Goal: Information Seeking & Learning: Learn about a topic

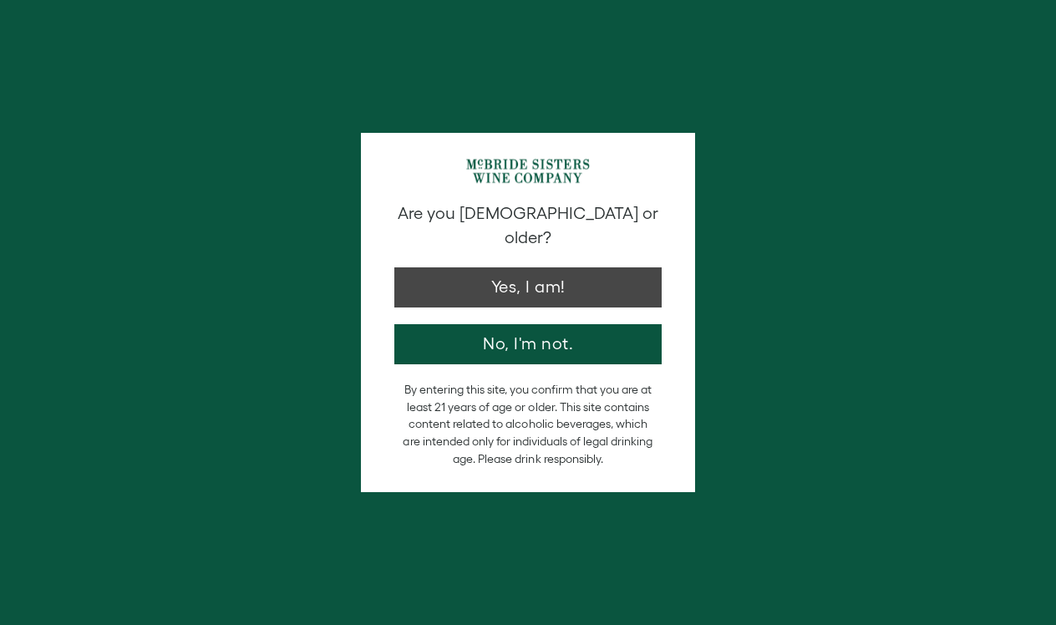
click at [452, 268] on button "Yes, I am!" at bounding box center [527, 287] width 267 height 40
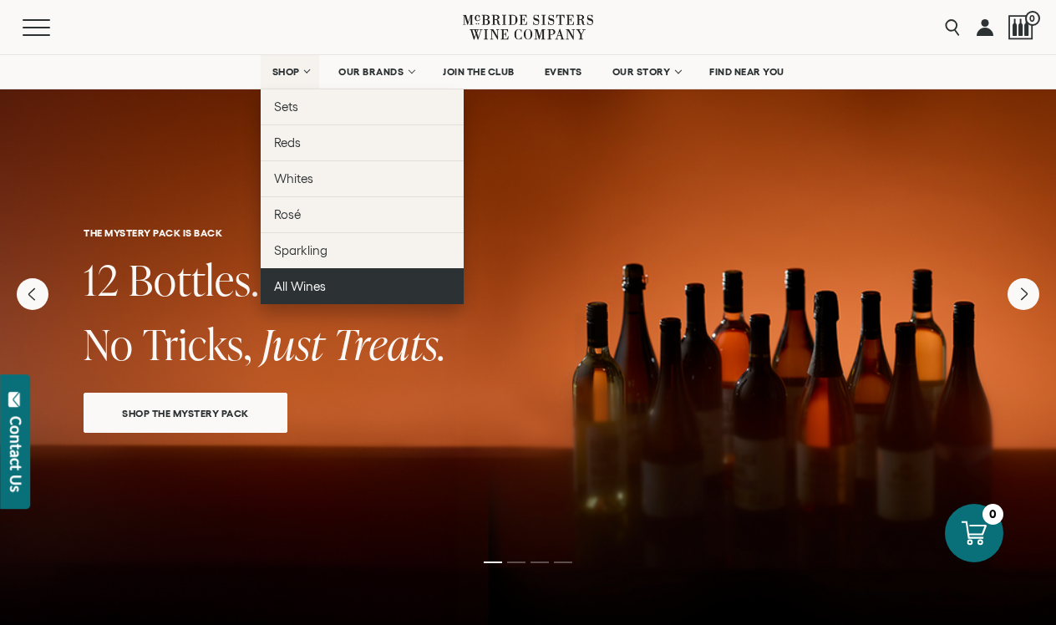
click at [298, 284] on span "All Wines" at bounding box center [300, 286] width 52 height 14
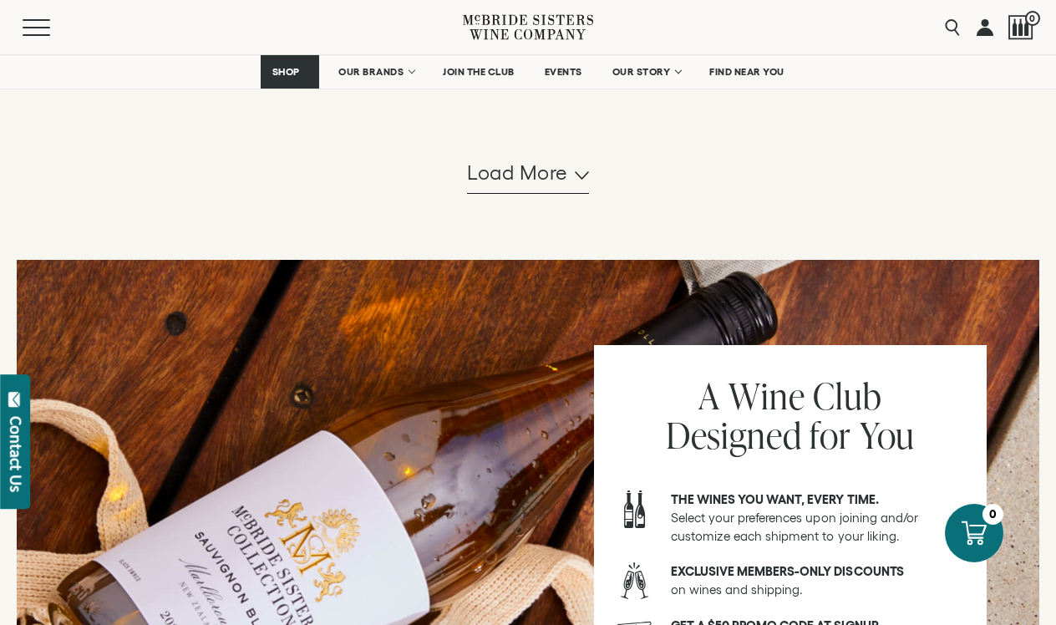
scroll to position [1878, 0]
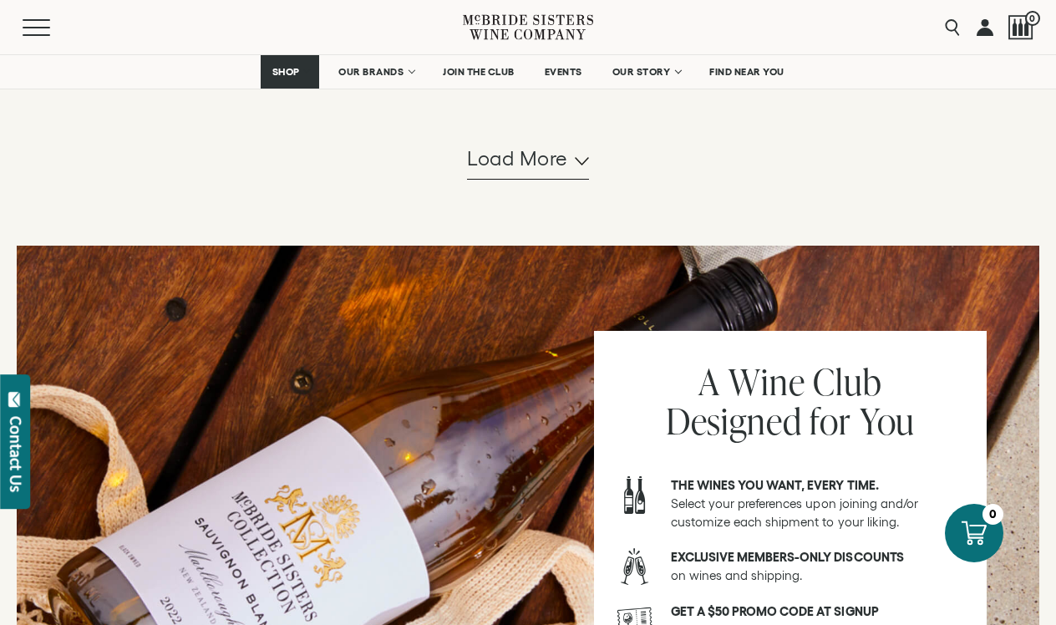
click at [515, 165] on span "Load more" at bounding box center [517, 159] width 101 height 28
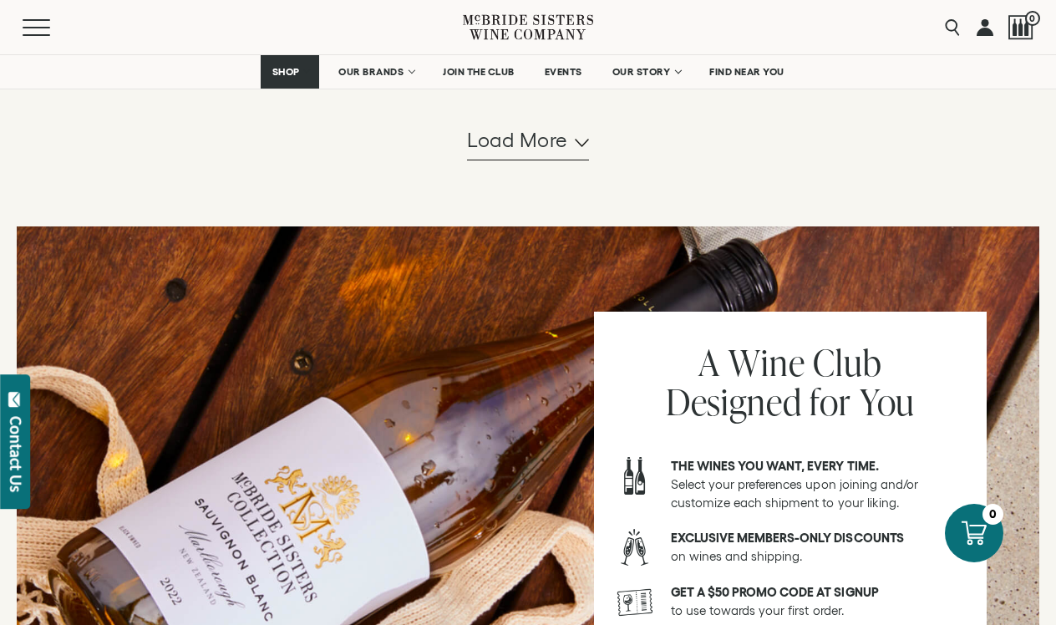
scroll to position [3619, 0]
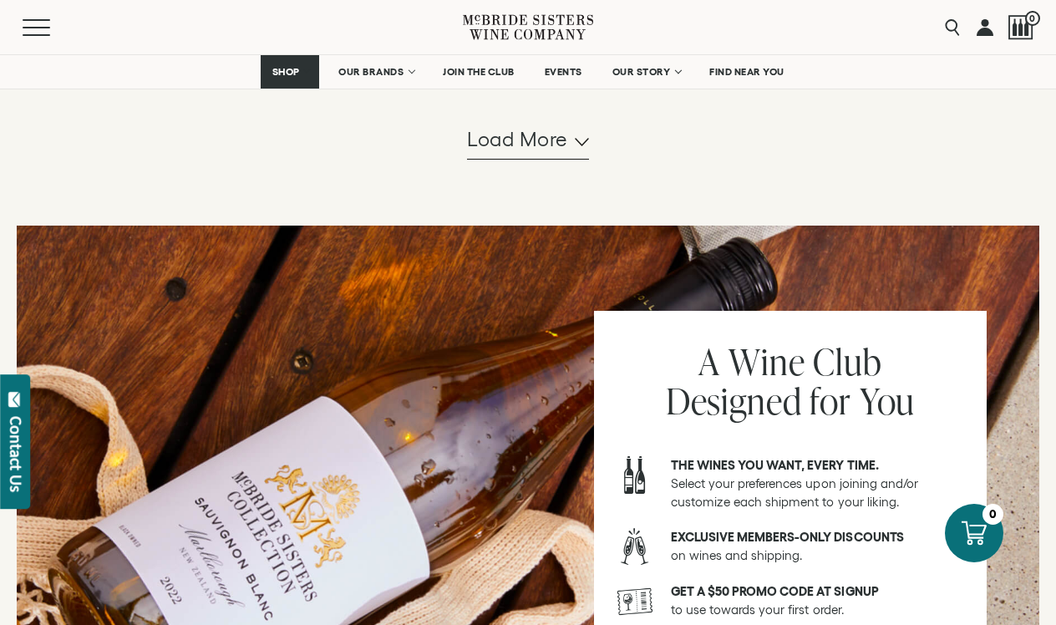
click at [500, 154] on span "Load more" at bounding box center [517, 139] width 101 height 28
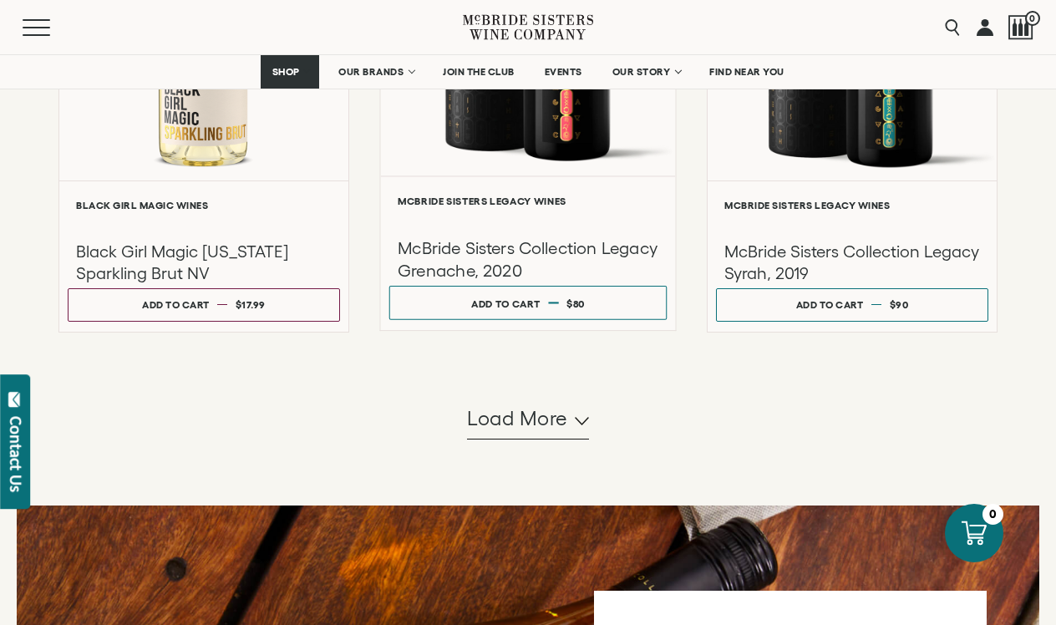
scroll to position [5073, 0]
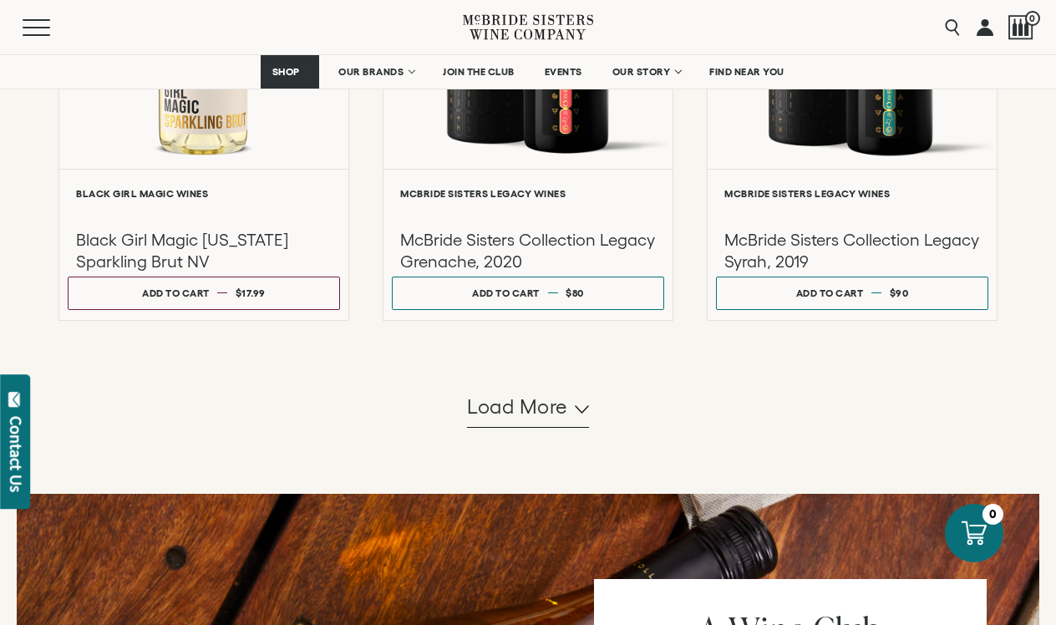
click at [501, 419] on span "Load more" at bounding box center [517, 407] width 101 height 28
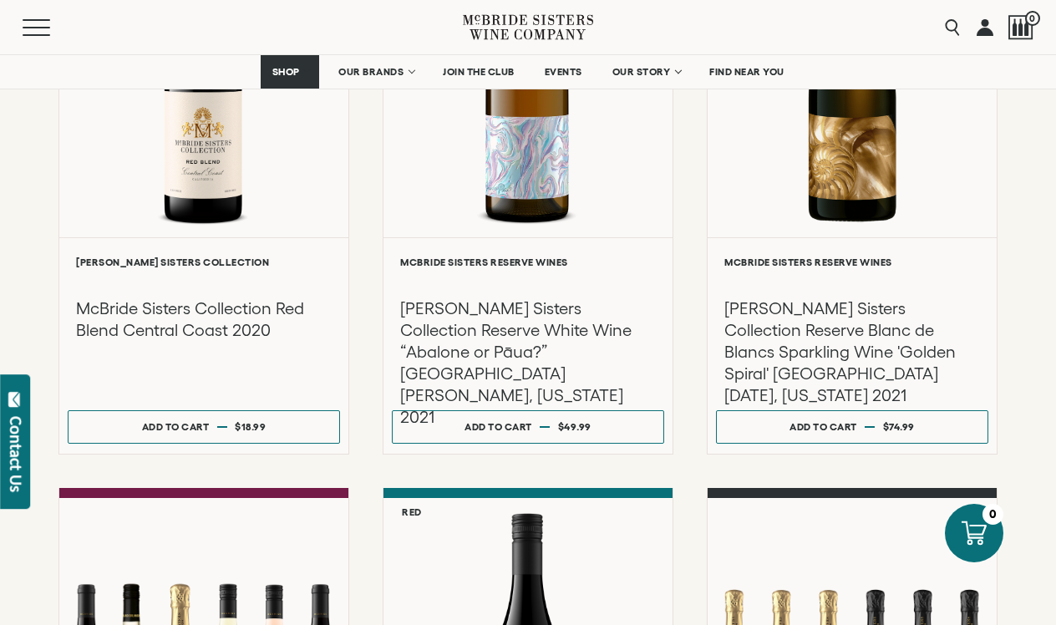
scroll to position [2630, 0]
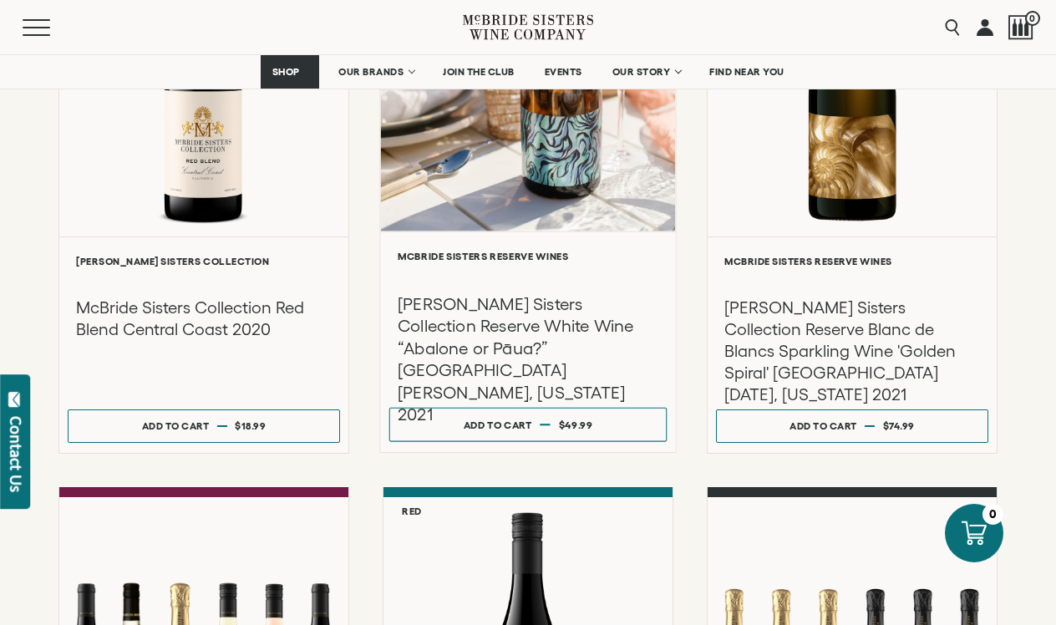
click at [504, 338] on h3 "McBride Sisters Collection Reserve White Wine “Abalone or Pāua?” Paso Robles, C…" at bounding box center [528, 358] width 261 height 133
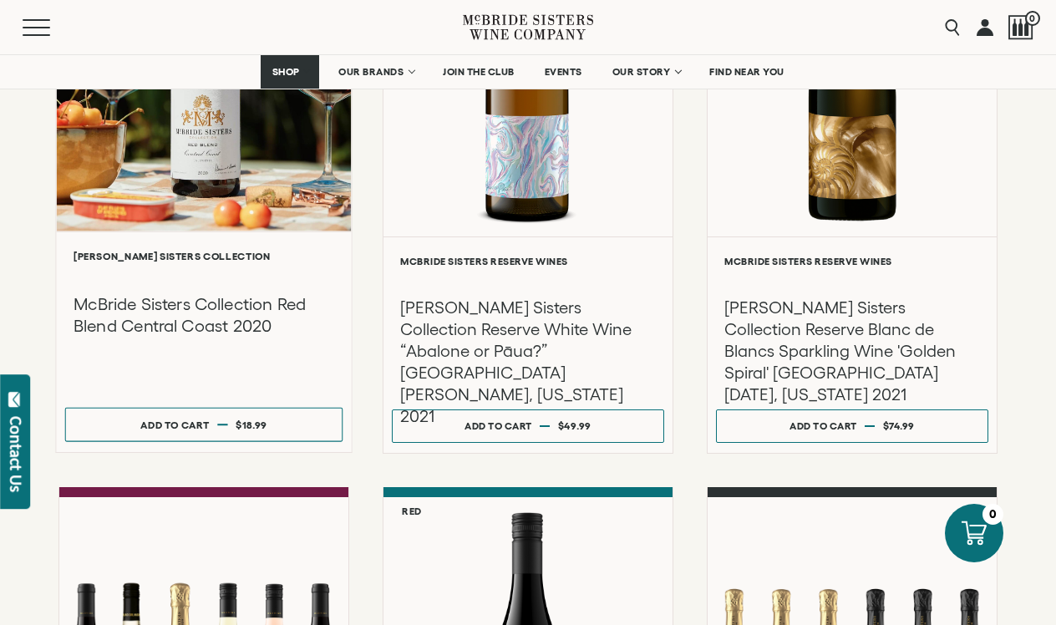
click at [192, 330] on h3 "McBride Sisters Collection Red Blend Central Coast 2020" at bounding box center [204, 314] width 261 height 44
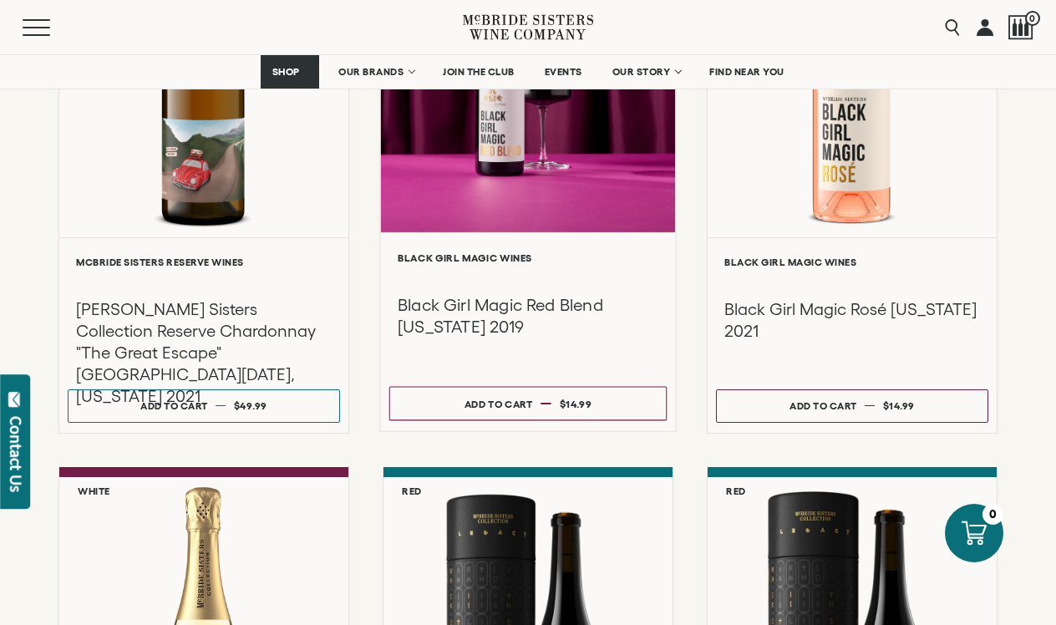
scroll to position [4416, 0]
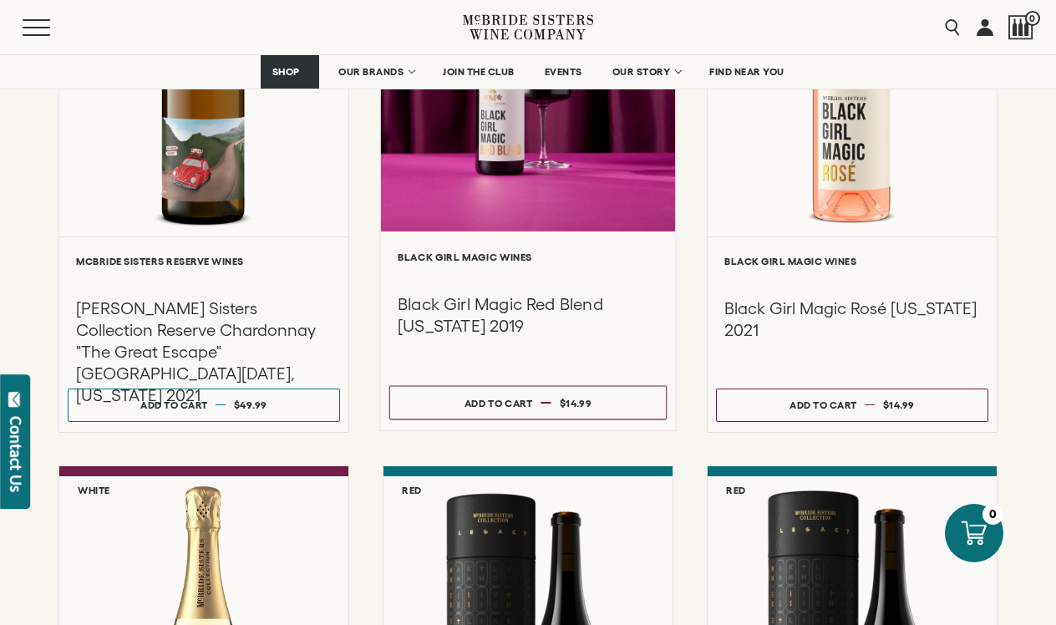
click at [476, 312] on h3 "Black Girl Magic Red Blend [US_STATE] 2019" at bounding box center [528, 315] width 261 height 44
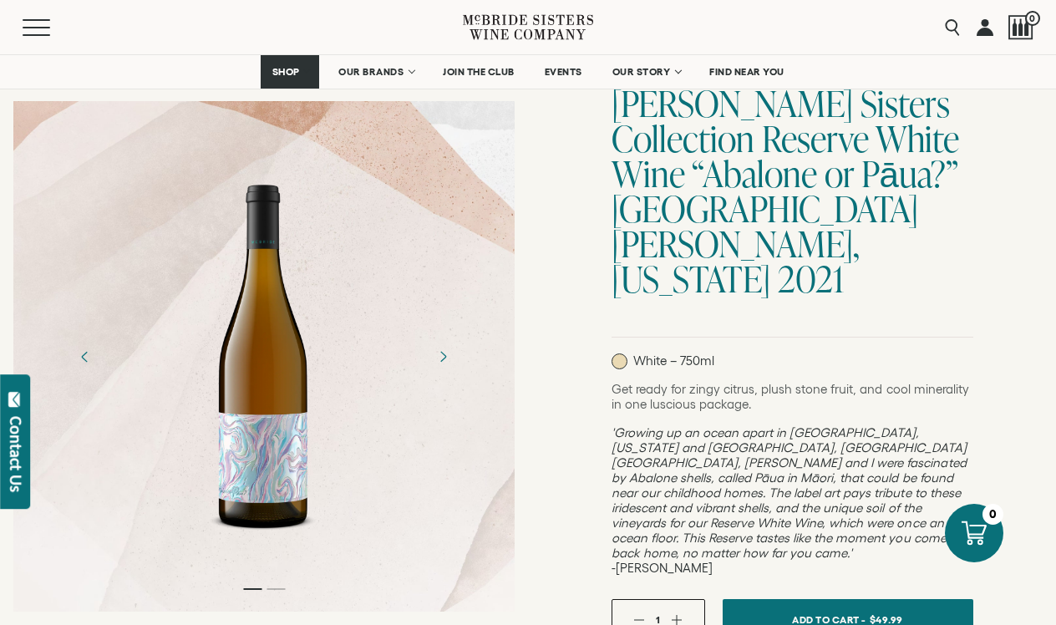
scroll to position [155, 0]
click at [442, 360] on icon "Next" at bounding box center [443, 356] width 6 height 11
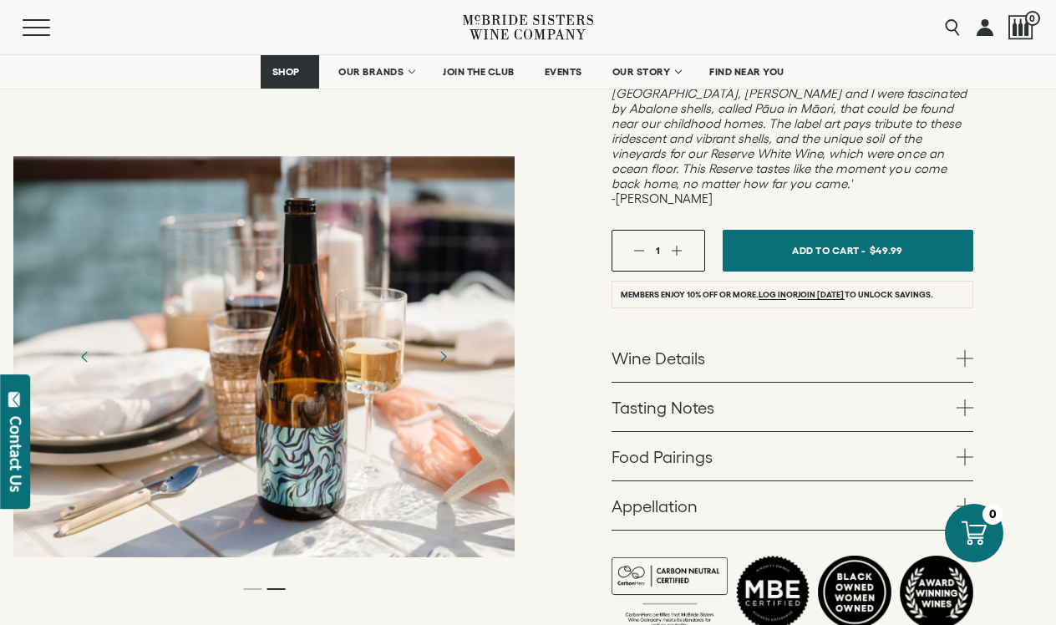
scroll to position [523, 0]
click at [669, 431] on link "Food Pairings" at bounding box center [793, 455] width 362 height 48
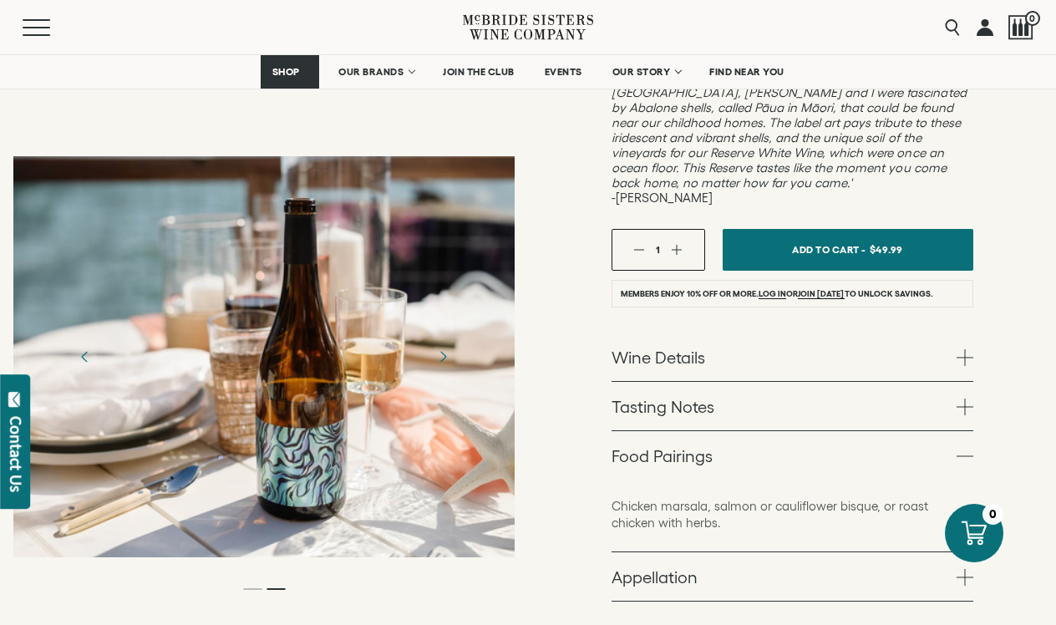
click at [649, 382] on link "Tasting Notes" at bounding box center [793, 406] width 362 height 48
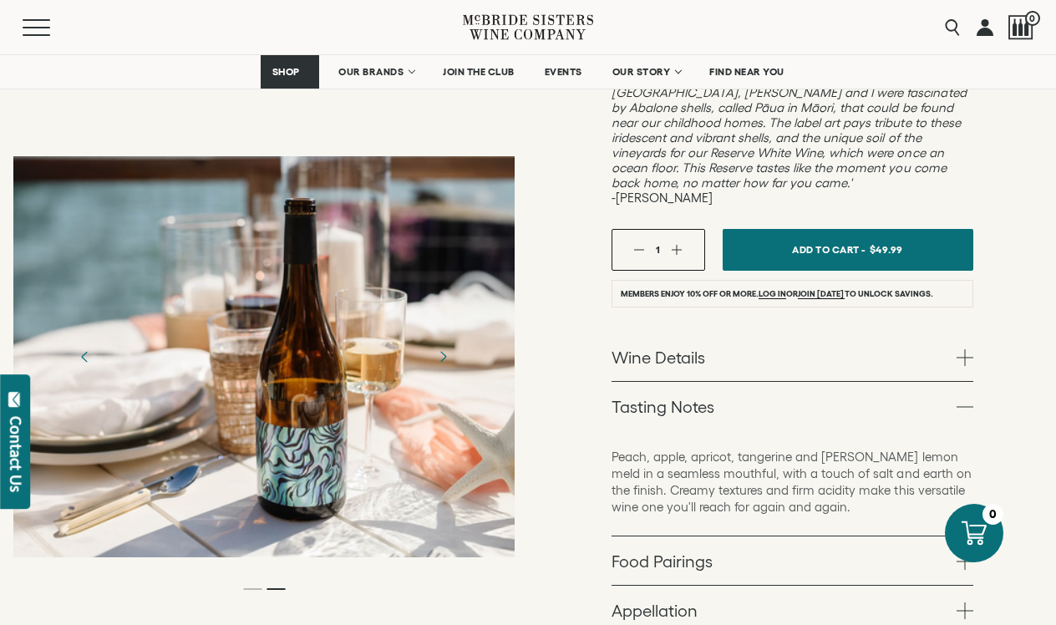
click at [653, 333] on link "Wine Details" at bounding box center [793, 357] width 362 height 48
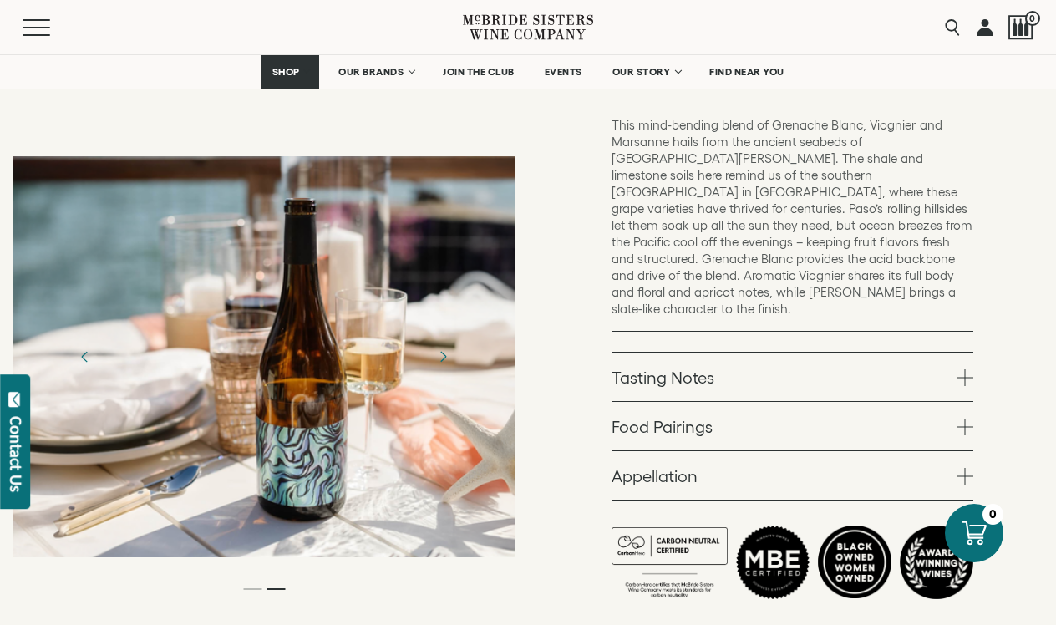
scroll to position [820, 0]
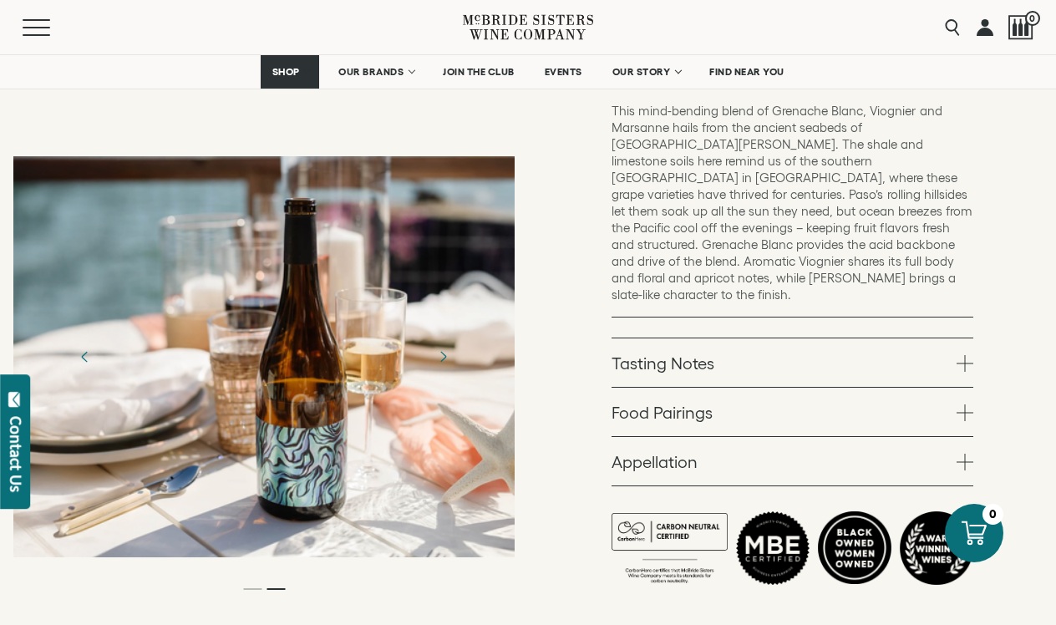
click at [637, 437] on link "Appellation" at bounding box center [793, 461] width 362 height 48
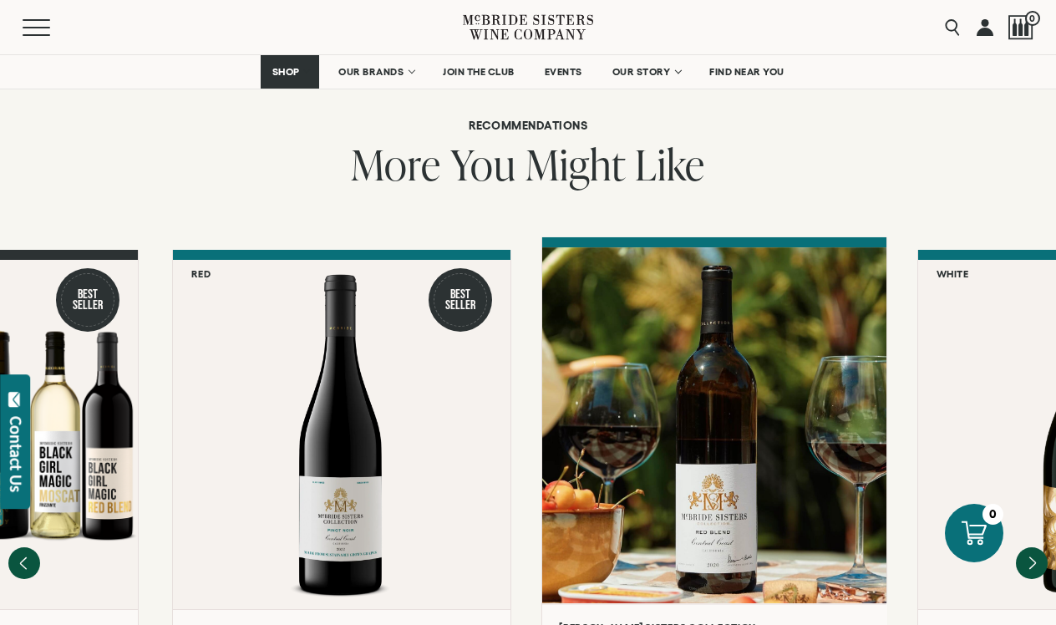
scroll to position [2448, 0]
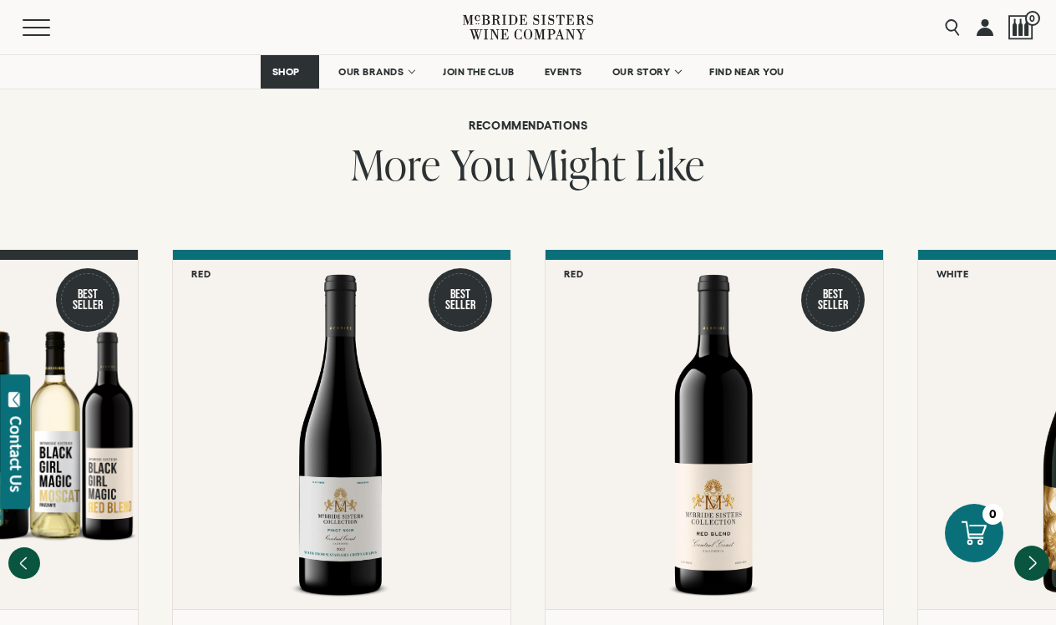
click at [1029, 546] on icon "Next" at bounding box center [1031, 563] width 35 height 35
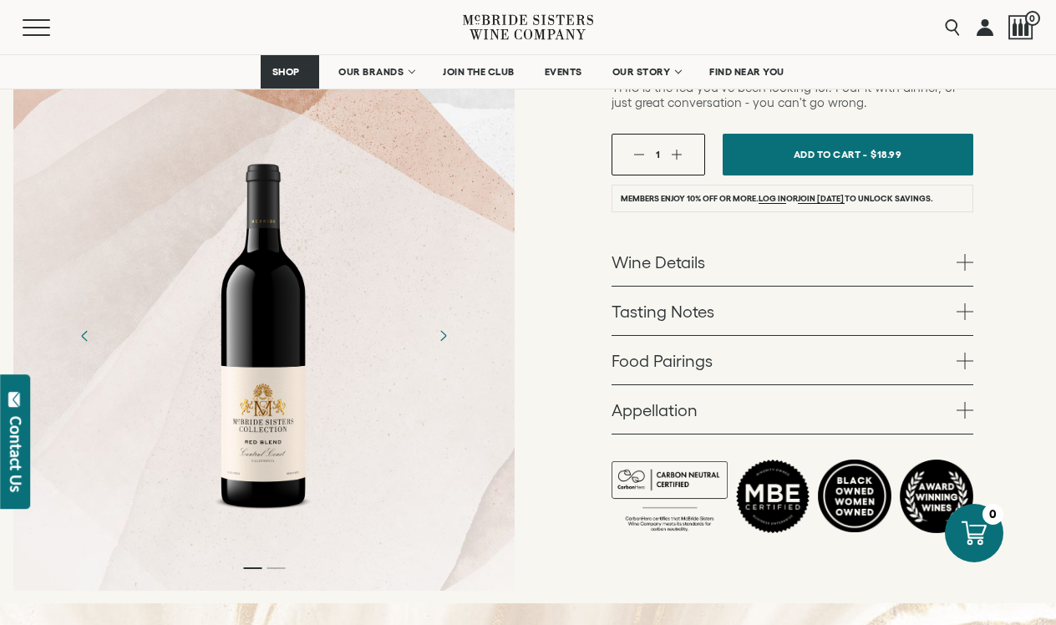
scroll to position [351, 0]
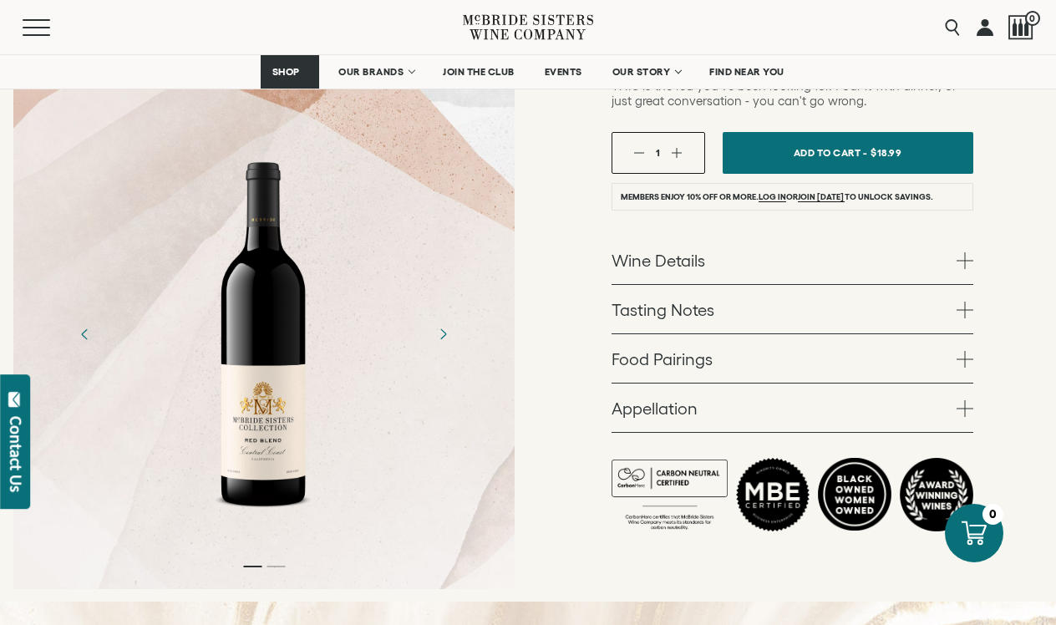
click at [673, 356] on link "Food Pairings" at bounding box center [793, 358] width 362 height 48
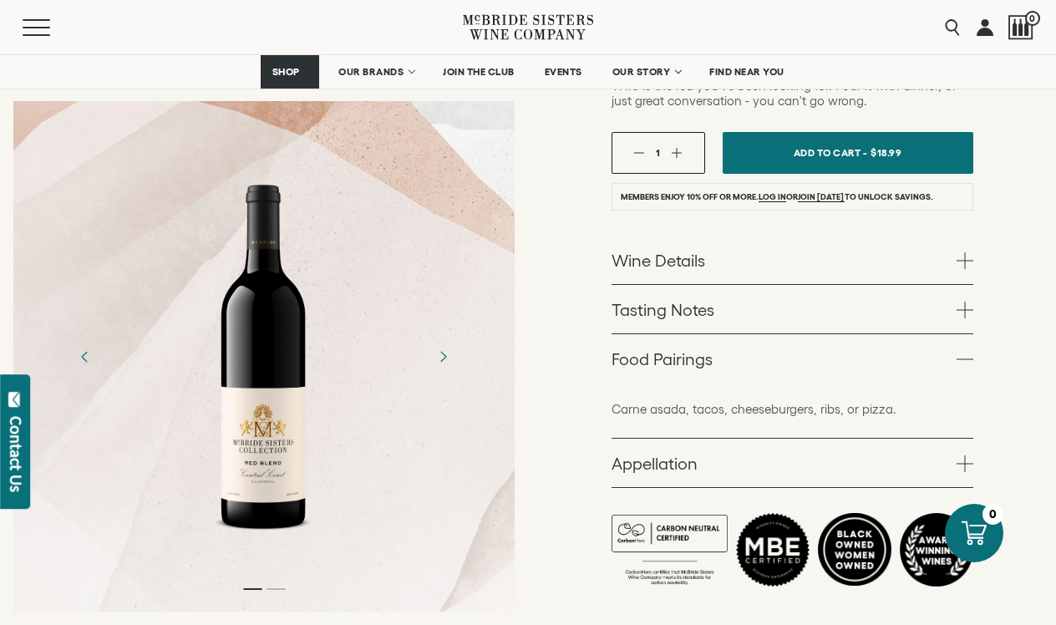
click at [637, 313] on link "Tasting Notes" at bounding box center [793, 309] width 362 height 48
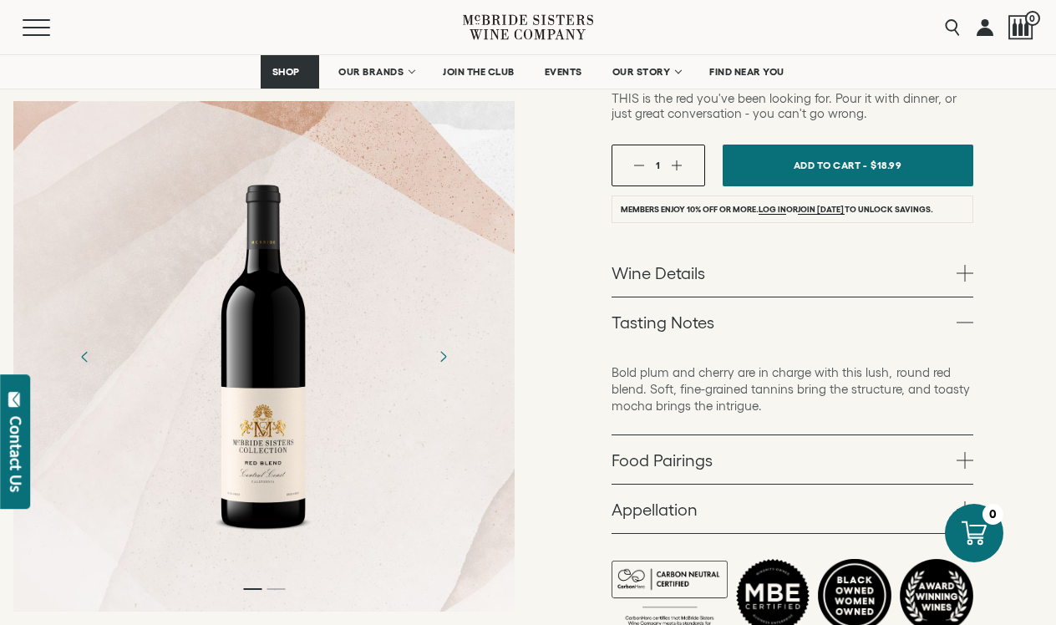
scroll to position [341, 0]
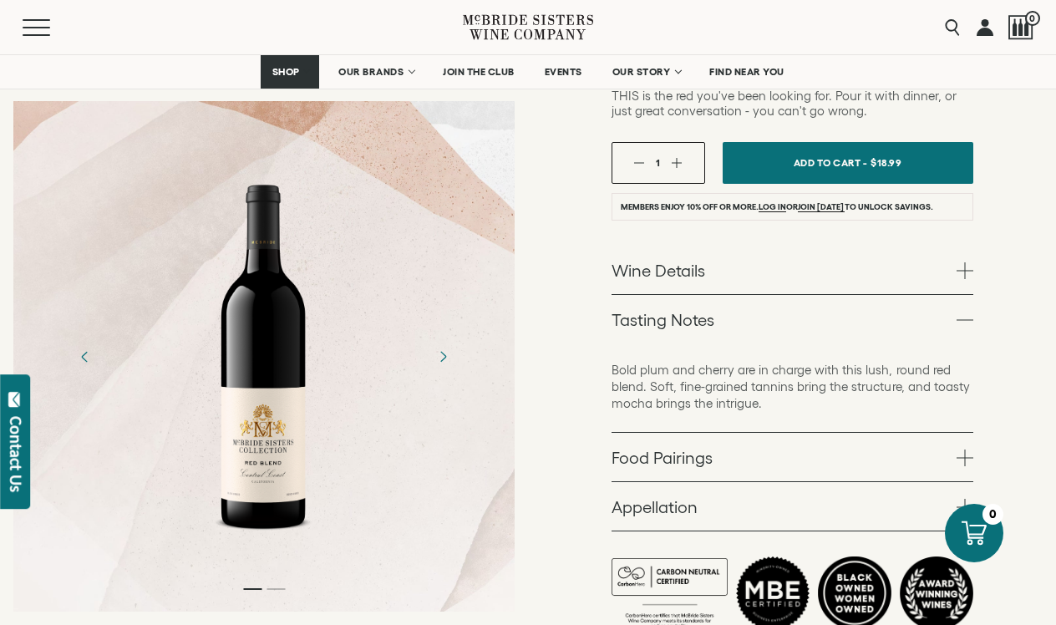
click at [678, 267] on link "Wine Details" at bounding box center [793, 270] width 362 height 48
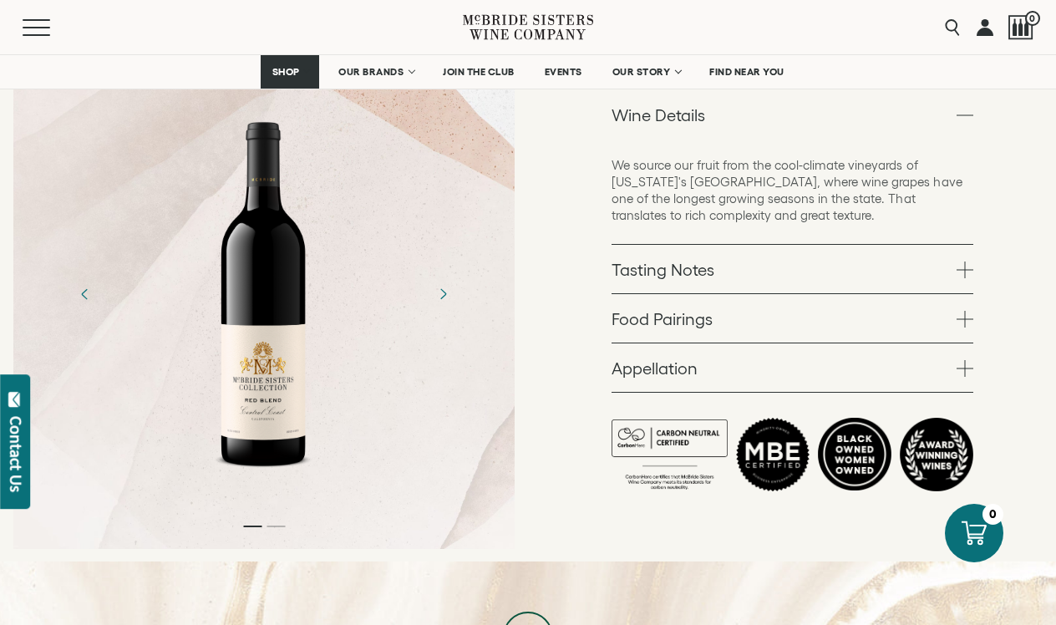
scroll to position [500, 0]
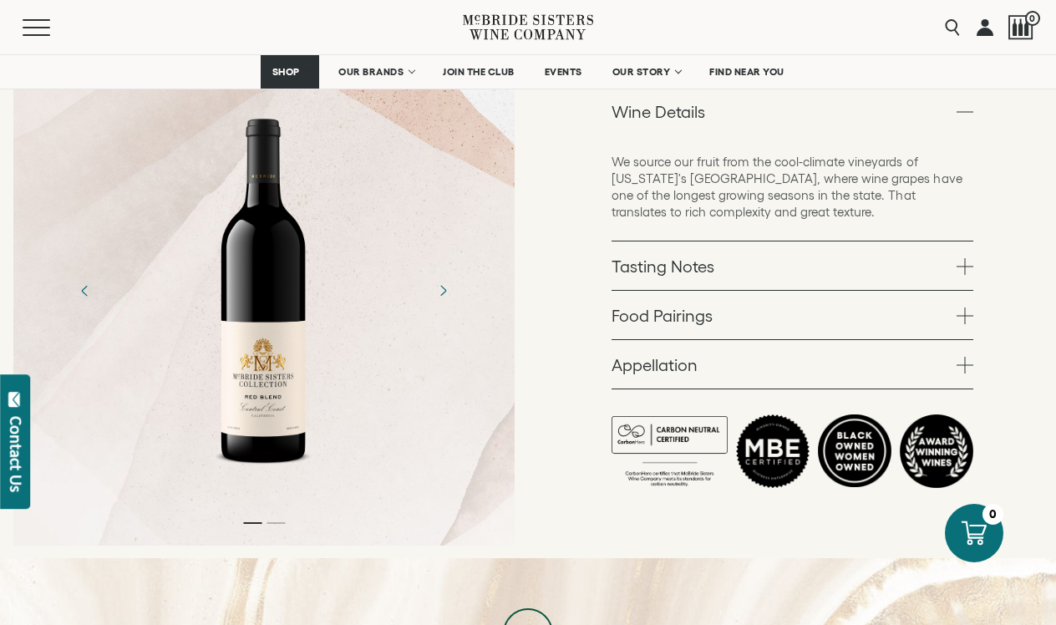
click at [647, 368] on link "Appellation" at bounding box center [793, 364] width 362 height 48
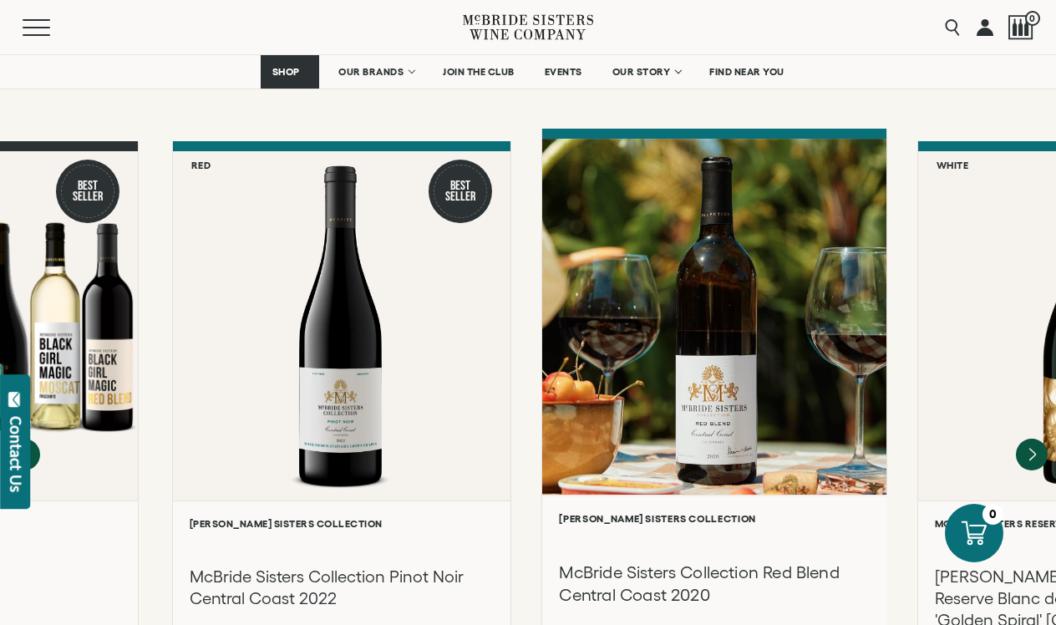
scroll to position [2192, 0]
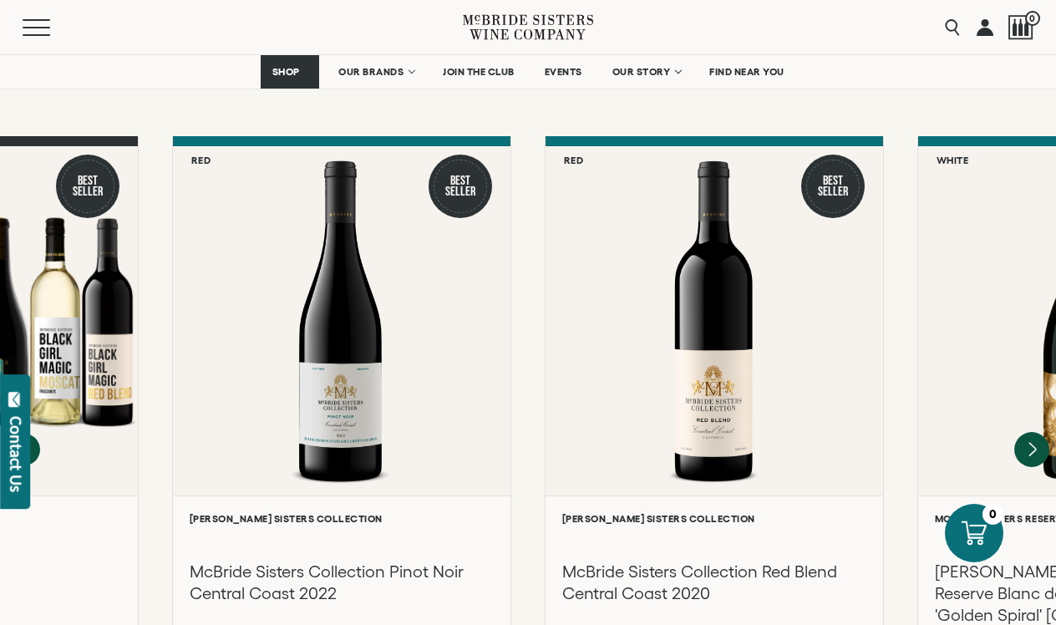
click at [1025, 432] on icon "Next" at bounding box center [1031, 449] width 35 height 35
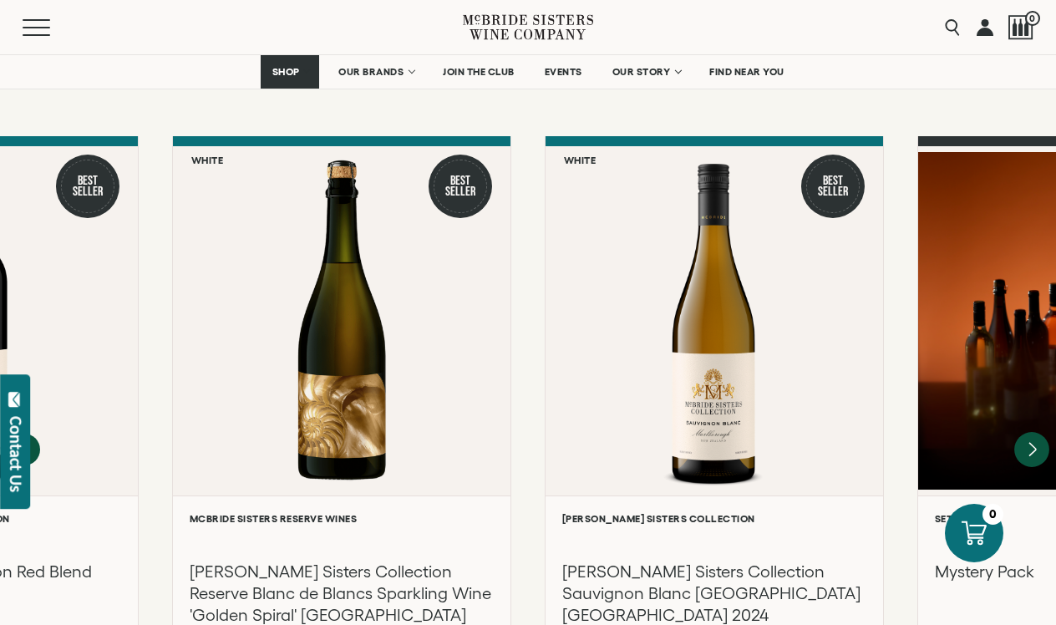
click at [1025, 432] on icon "Next" at bounding box center [1031, 449] width 35 height 35
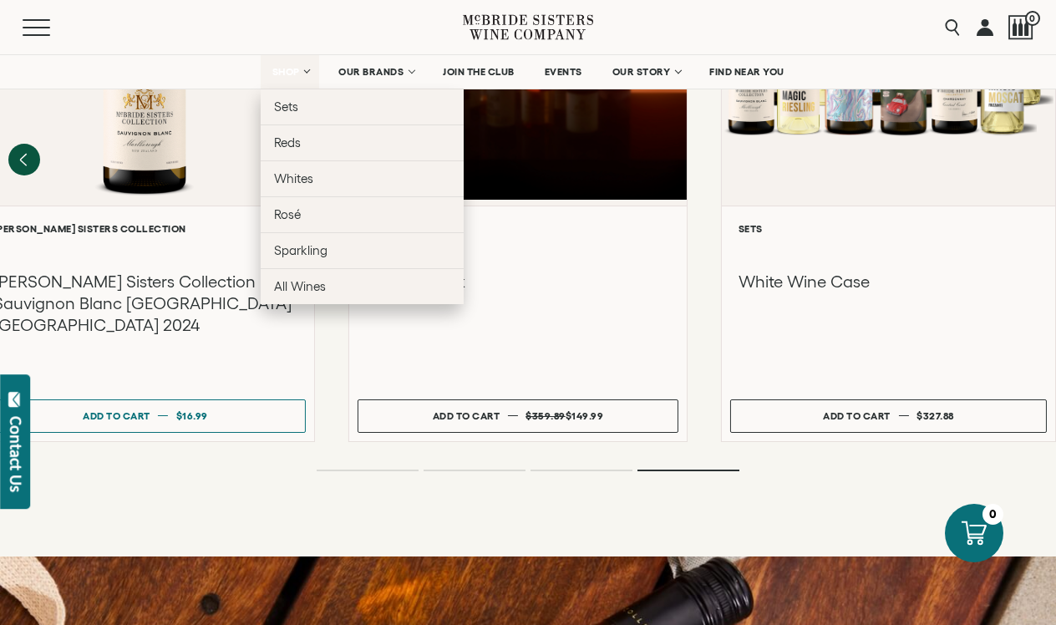
scroll to position [2452, 0]
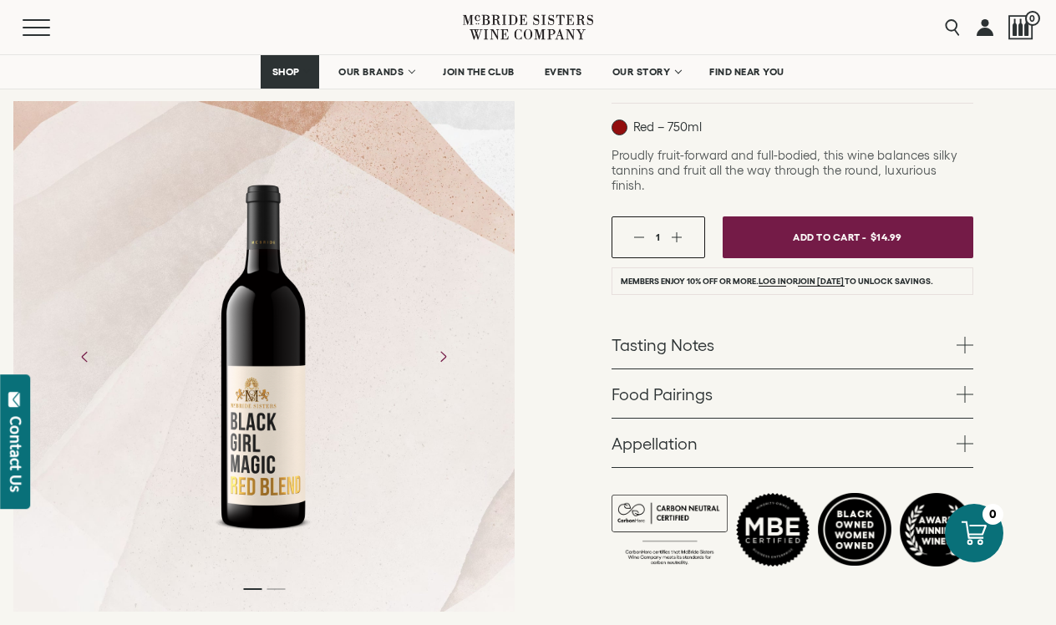
scroll to position [312, 0]
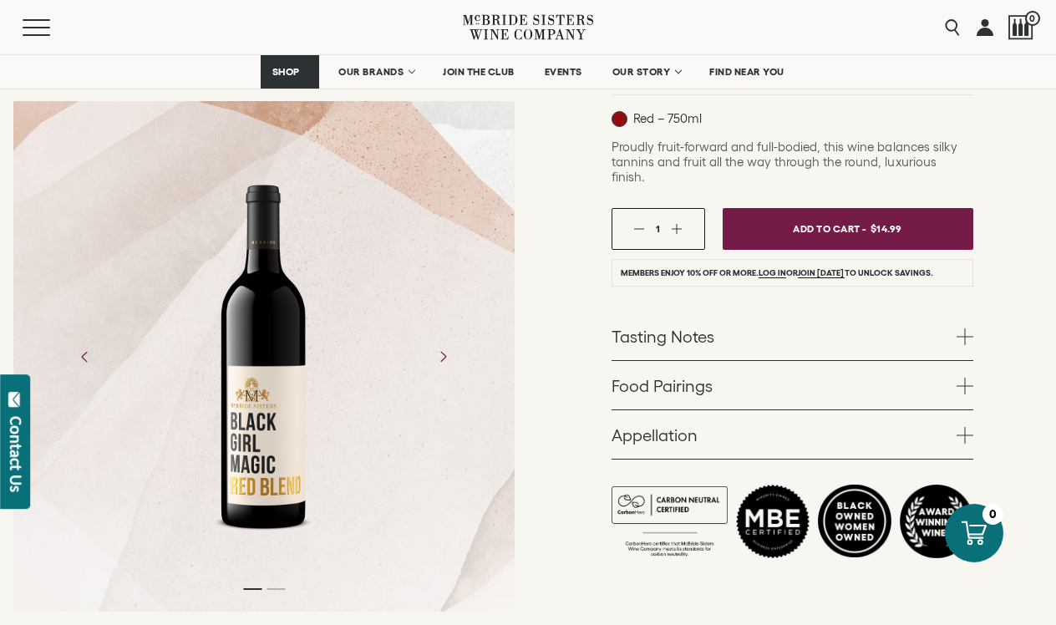
click at [637, 323] on link "Tasting Notes" at bounding box center [793, 336] width 362 height 48
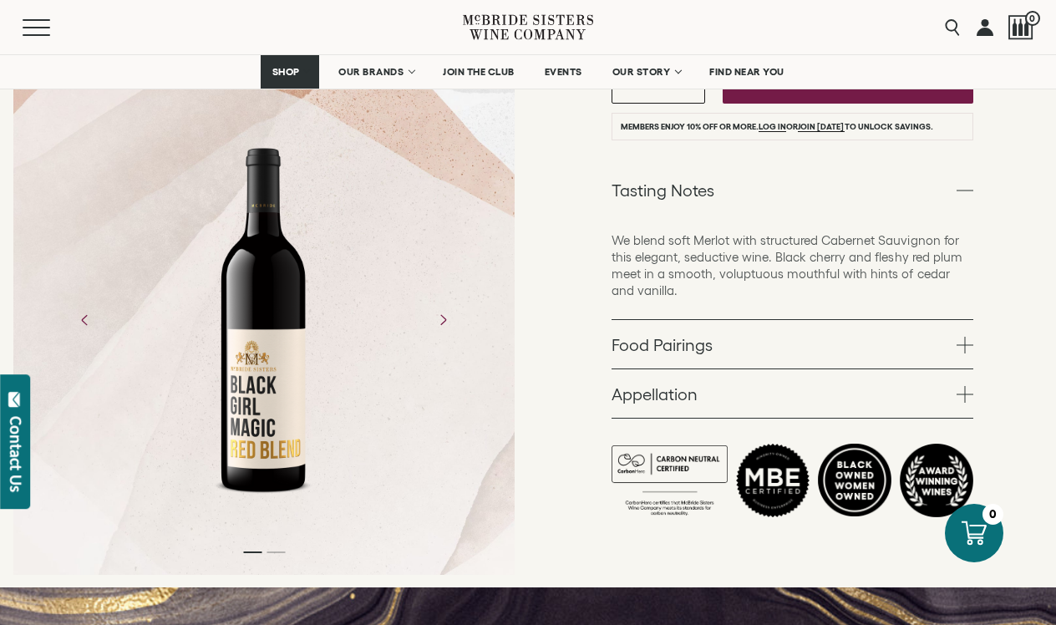
scroll to position [460, 0]
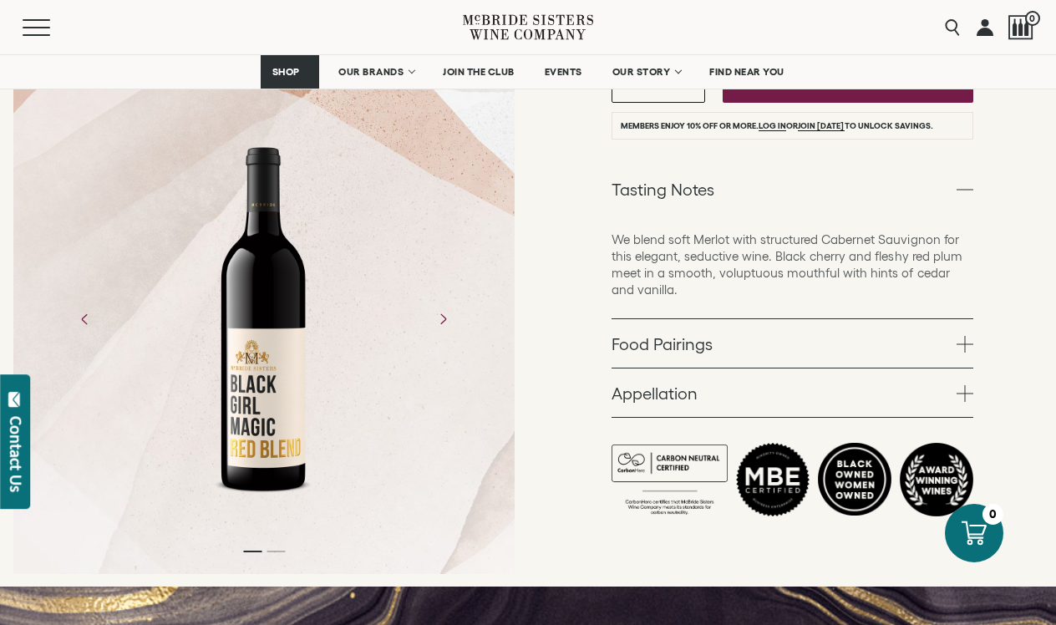
click at [635, 328] on link "Food Pairings" at bounding box center [793, 343] width 362 height 48
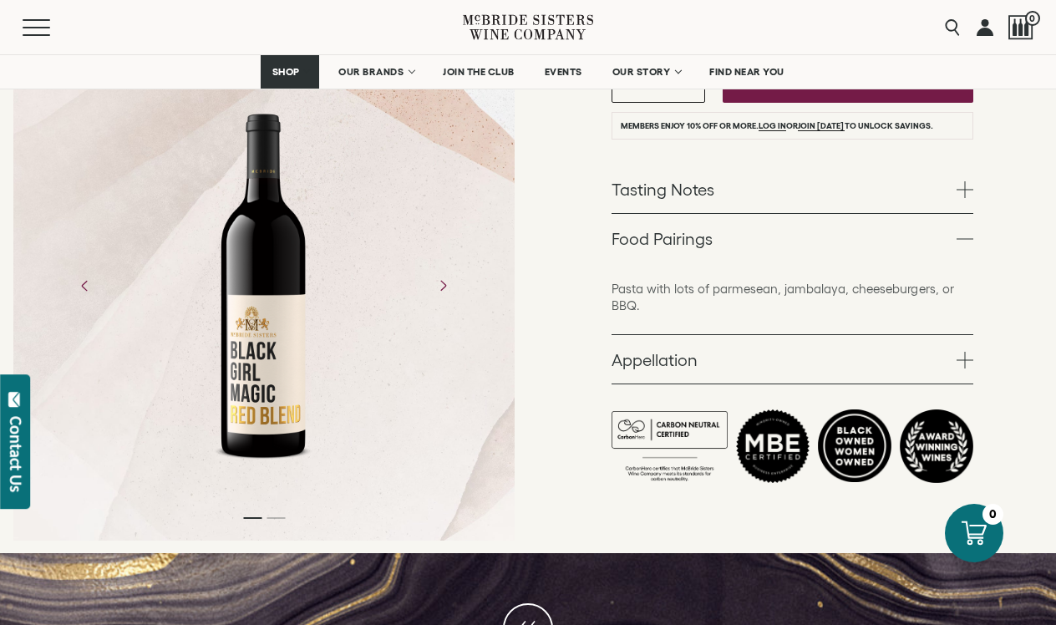
click at [638, 347] on link "Appellation" at bounding box center [793, 359] width 362 height 48
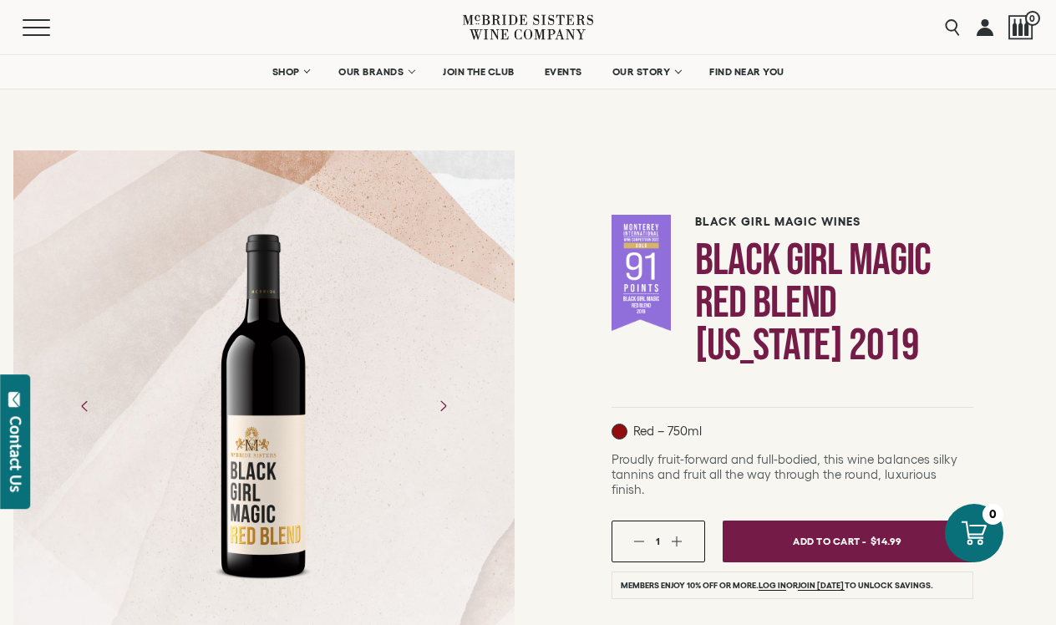
scroll to position [0, 0]
click at [983, 34] on link at bounding box center [985, 27] width 17 height 54
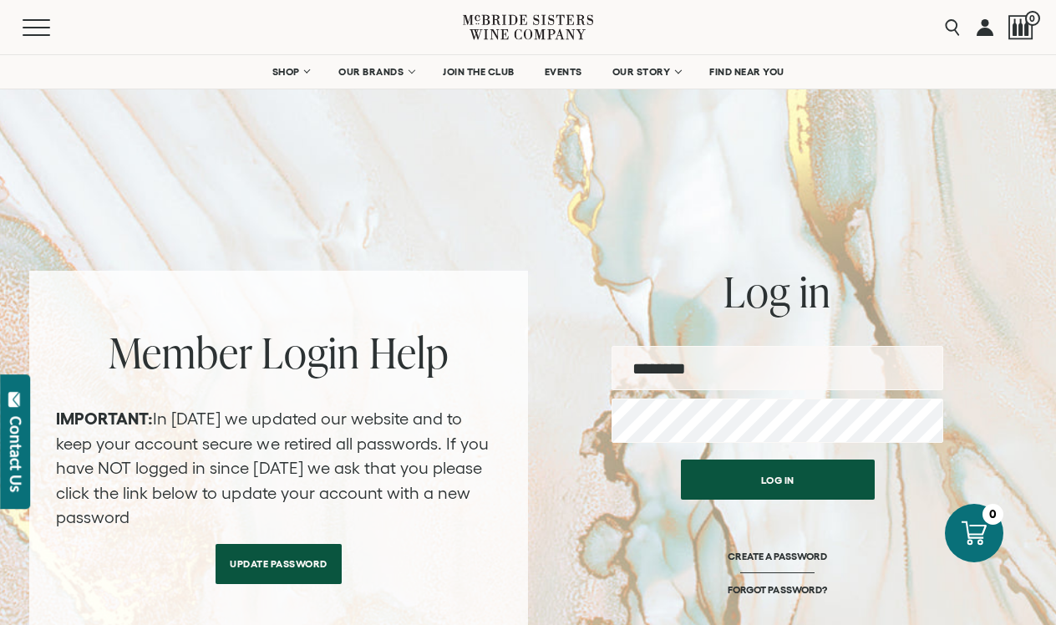
click at [510, 32] on icon at bounding box center [528, 27] width 130 height 48
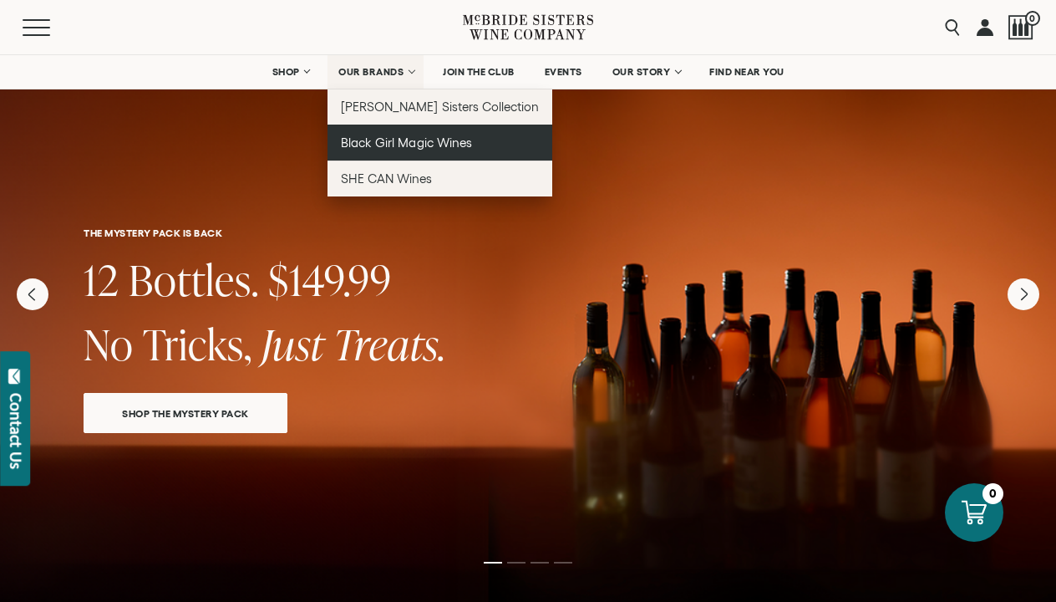
click at [388, 142] on span "Black Girl Magic Wines" at bounding box center [406, 142] width 130 height 14
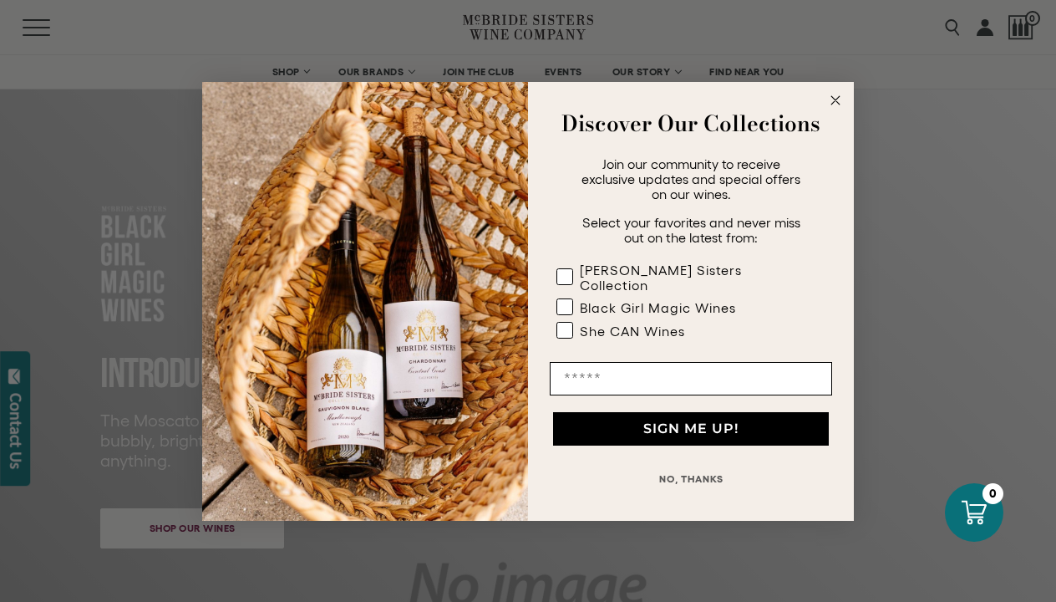
click at [832, 108] on circle "Close dialog" at bounding box center [835, 99] width 19 height 19
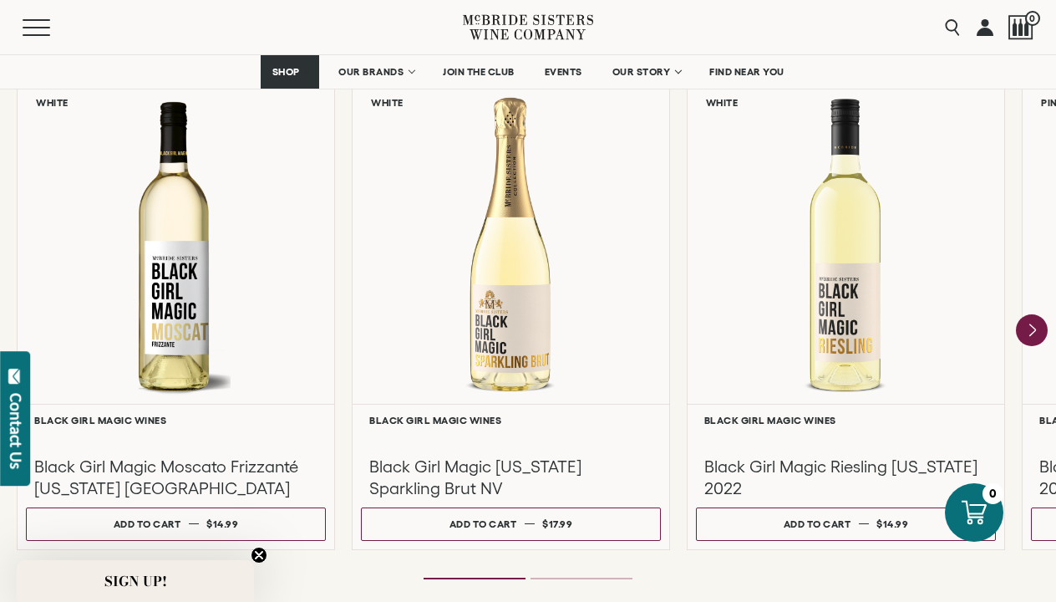
scroll to position [1477, 0]
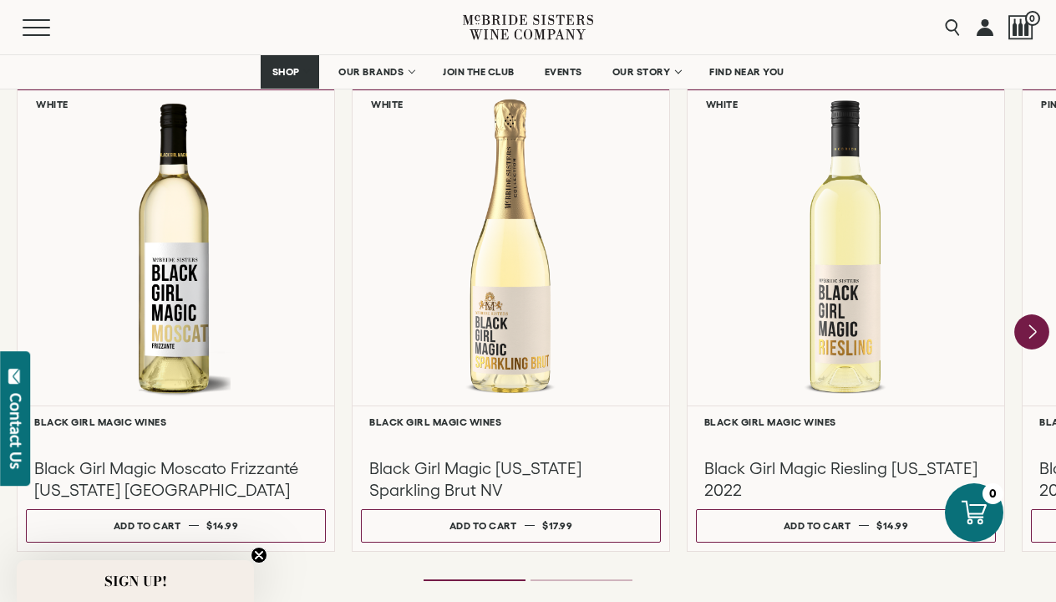
click at [1032, 328] on icon "Next" at bounding box center [1032, 330] width 7 height 13
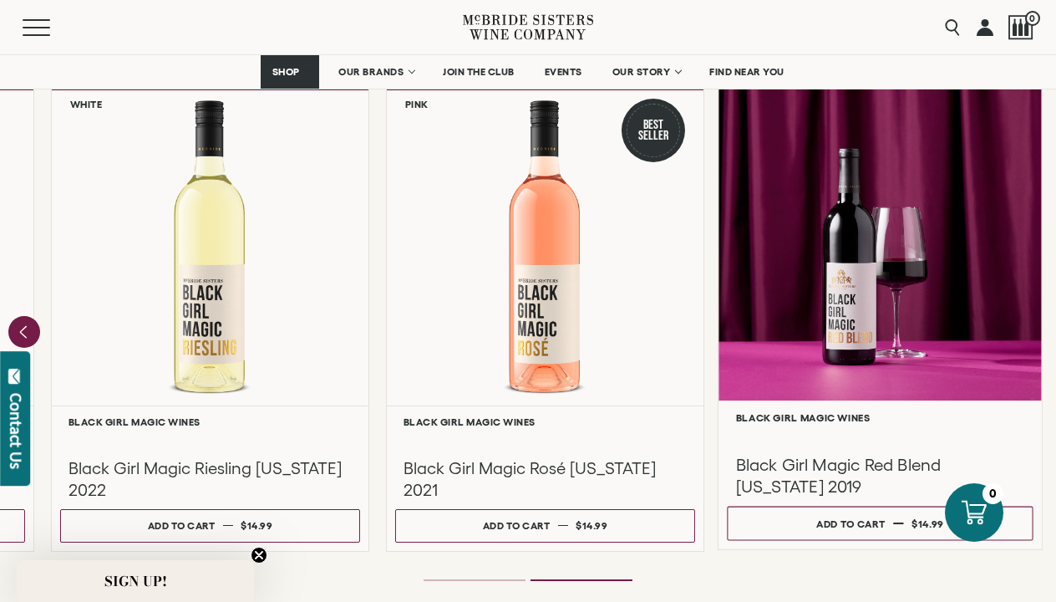
click at [802, 389] on div at bounding box center [879, 240] width 323 height 322
